Goal: Transaction & Acquisition: Purchase product/service

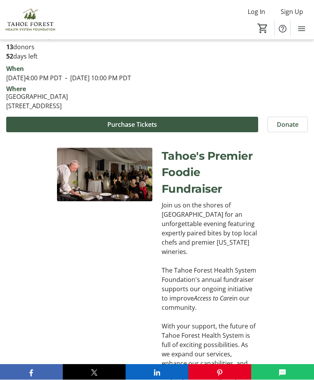
scroll to position [264, 0]
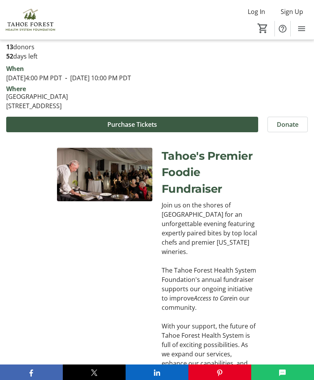
click at [210, 124] on span at bounding box center [132, 124] width 252 height 19
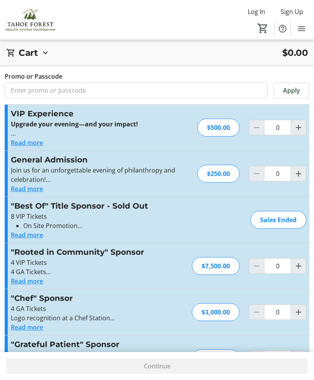
click at [300, 174] on mat-icon "Increment by one" at bounding box center [298, 173] width 9 height 9
click at [301, 172] on mat-icon "Increment by one" at bounding box center [298, 173] width 9 height 9
type input "2"
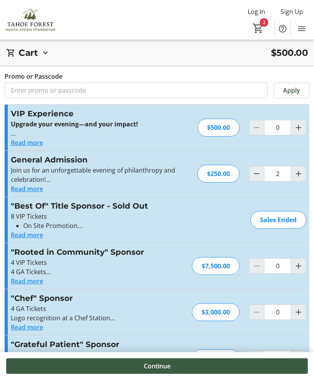
click at [184, 368] on span at bounding box center [157, 366] width 302 height 19
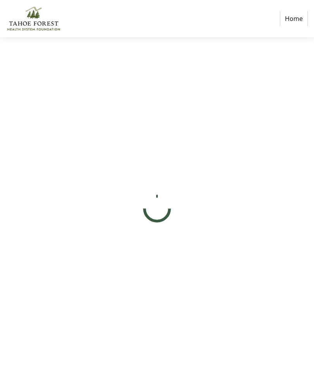
select select "US"
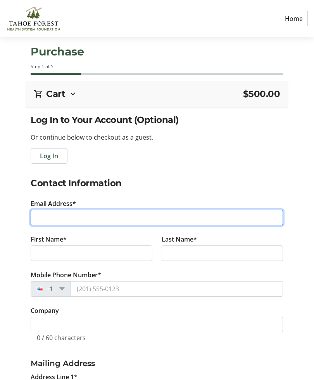
click at [151, 216] on input "Email Address*" at bounding box center [157, 218] width 252 height 16
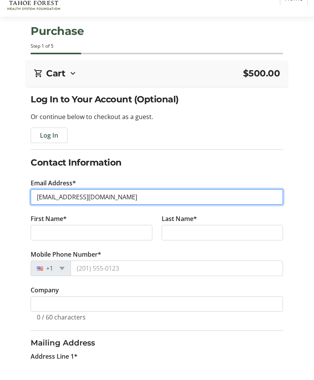
type input "[EMAIL_ADDRESS][DOMAIN_NAME]"
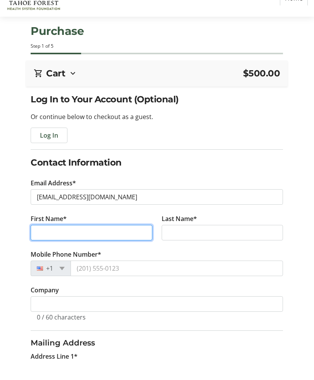
click at [130, 245] on input "First Name*" at bounding box center [92, 253] width 122 height 16
type input "[PERSON_NAME]"
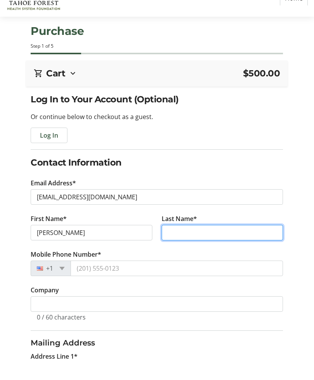
click at [232, 245] on input "Last Name*" at bounding box center [223, 253] width 122 height 16
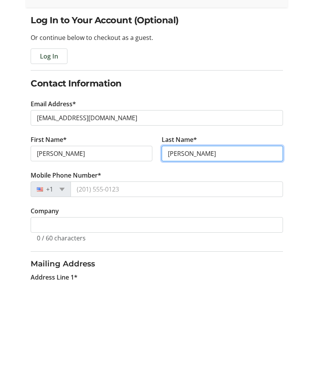
type input "[PERSON_NAME]"
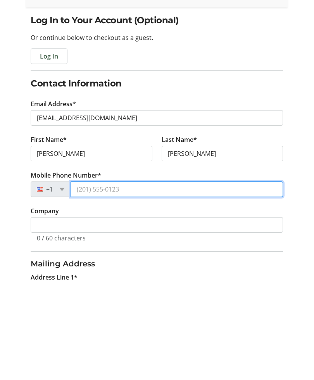
click at [129, 281] on input "Mobile Phone Number*" at bounding box center [177, 289] width 212 height 16
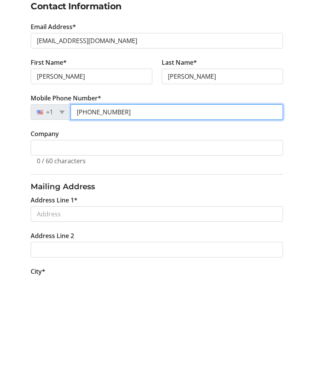
scroll to position [76, 0]
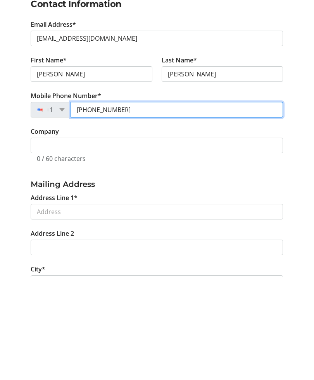
type input "[PHONE_NUMBER]"
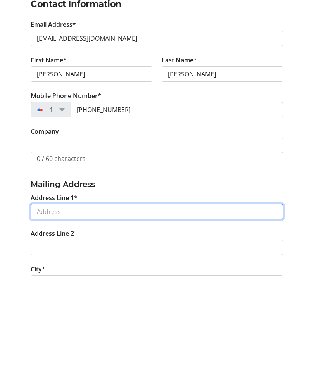
click at [167, 307] on input "Address Line 1*" at bounding box center [157, 315] width 252 height 16
type input "[STREET_ADDRESS]"
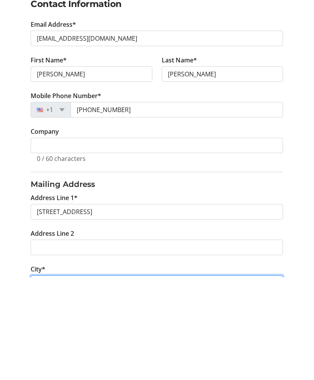
type input "Incline Village"
select select "NV"
type input "89451"
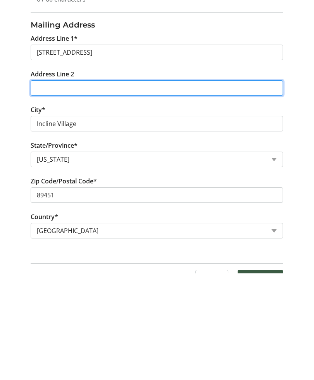
scroll to position [250, 0]
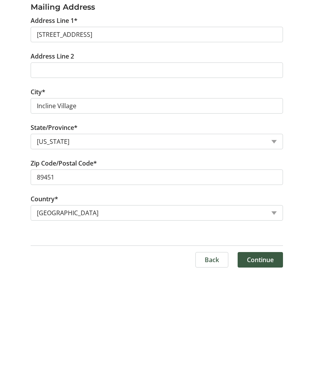
click at [275, 357] on span at bounding box center [260, 366] width 45 height 19
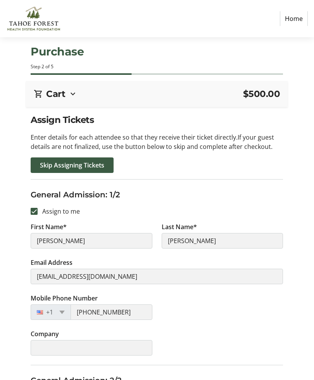
click at [103, 164] on span "Skip Assigning Tickets" at bounding box center [72, 165] width 64 height 9
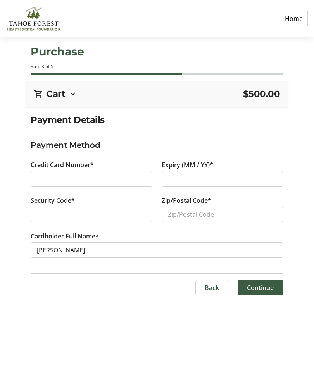
click at [226, 343] on div "Purchase Step 3 of 5 Cart $500.00 2x General Admission $250.00 each Promo Code …" at bounding box center [157, 208] width 314 height 343
click at [211, 111] on div "Purchase Step 3 of 5 Cart $500.00 2x General Admission $250.00 each Promo Code …" at bounding box center [157, 208] width 314 height 343
click at [86, 173] on div at bounding box center [92, 179] width 122 height 16
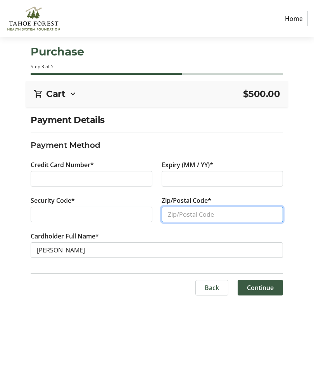
click at [239, 218] on input "Zip/Postal Code*" at bounding box center [223, 215] width 122 height 16
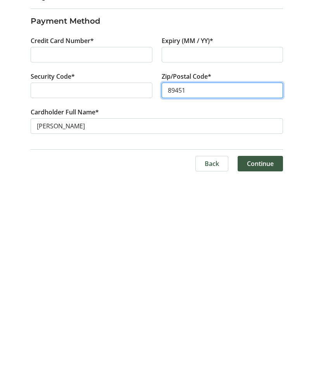
type input "89451"
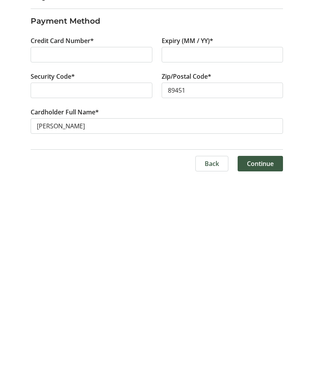
click at [272, 283] on span "Continue" at bounding box center [260, 287] width 27 height 9
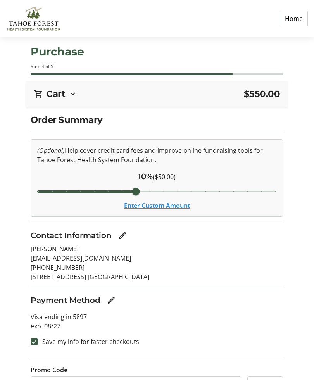
click at [178, 209] on button "Enter Custom Amount" at bounding box center [157, 205] width 66 height 9
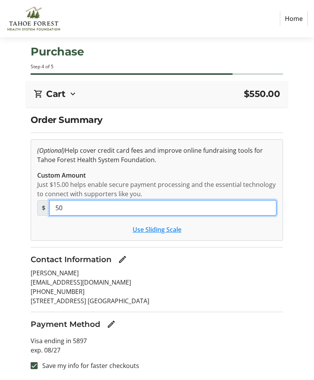
click at [103, 210] on input "50" at bounding box center [162, 208] width 227 height 16
type input "5"
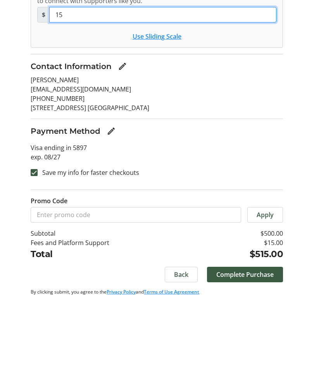
scroll to position [114, 0]
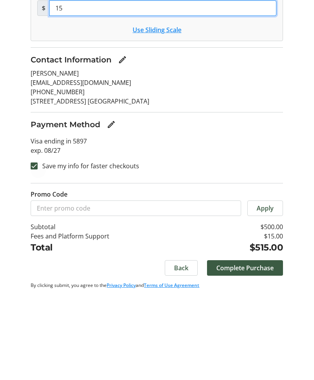
type input "15"
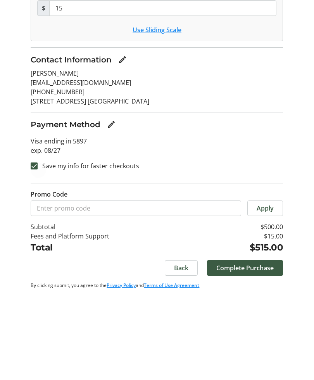
click at [41, 242] on div at bounding box center [34, 251] width 19 height 19
checkbox input "false"
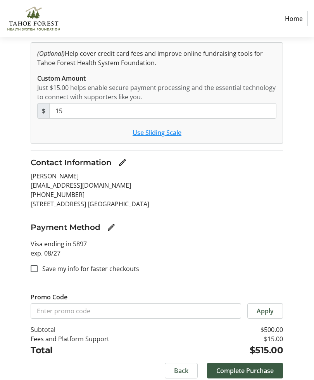
click at [261, 369] on span "Complete Purchase" at bounding box center [244, 370] width 57 height 9
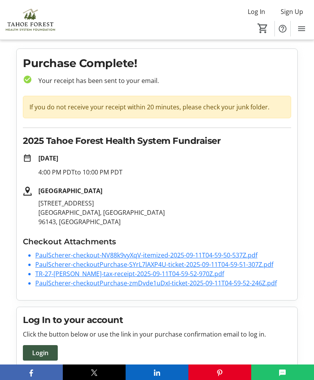
click at [222, 256] on link "PaulScherer-checkout-NV88k9vyXqV-itemized-2025-09-11T04-59-50-537Z.pdf" at bounding box center [146, 255] width 222 height 9
